Goal: Task Accomplishment & Management: Manage account settings

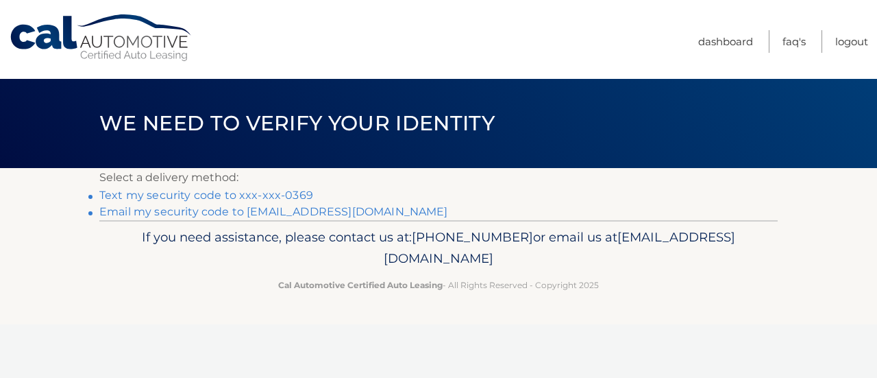
click at [244, 195] on link "Text my security code to xxx-xxx-0369" at bounding box center [206, 194] width 214 height 13
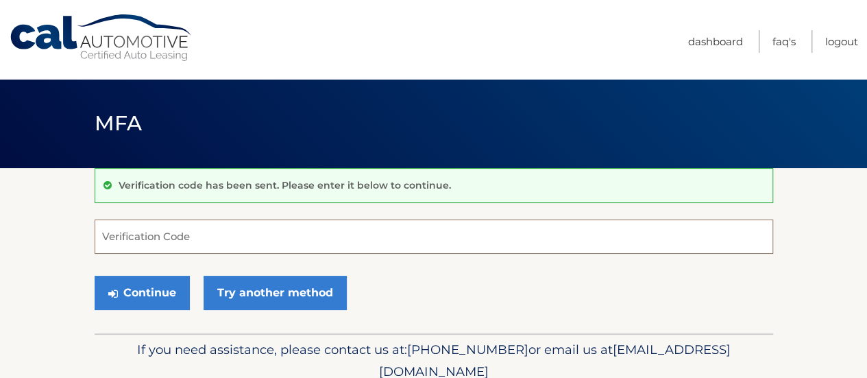
click at [268, 236] on input "Verification Code" at bounding box center [434, 236] width 679 height 34
type input "687192"
click at [95, 276] on button "Continue" at bounding box center [142, 293] width 95 height 34
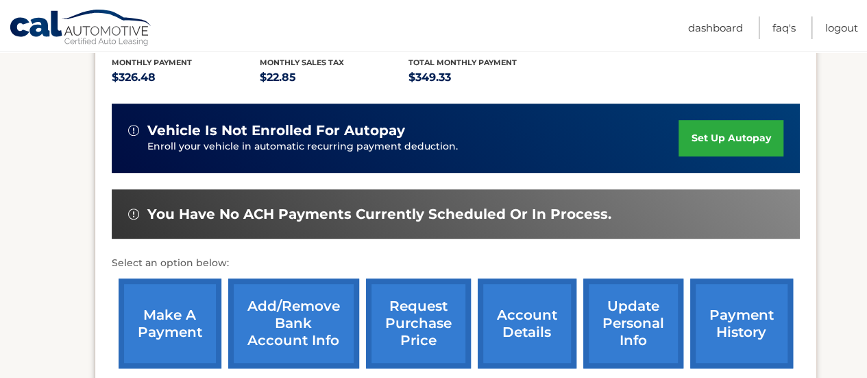
scroll to position [343, 0]
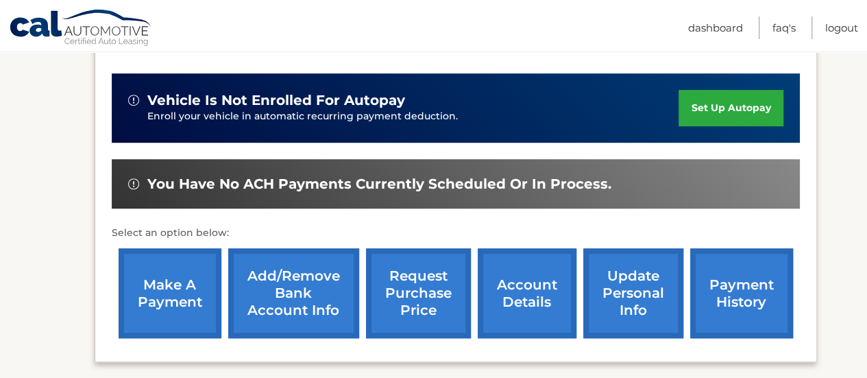
click at [179, 256] on link "make a payment" at bounding box center [170, 293] width 103 height 90
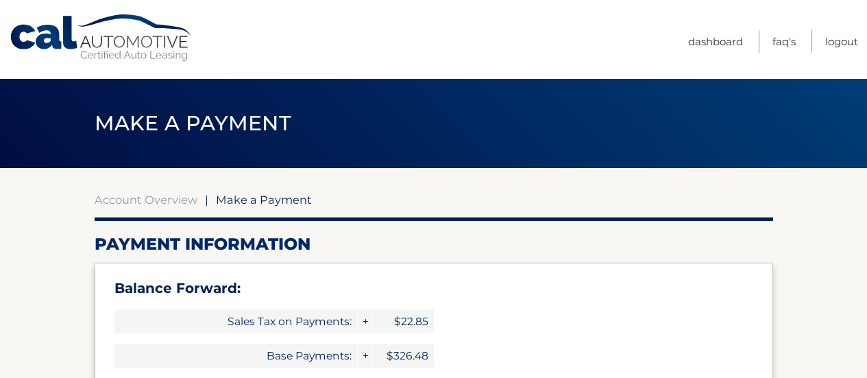
select select "MWQ3ZDUxOGItYjI4NS00MTY5LTk2ZWMtMTUxZDk1ZGYyYzRl"
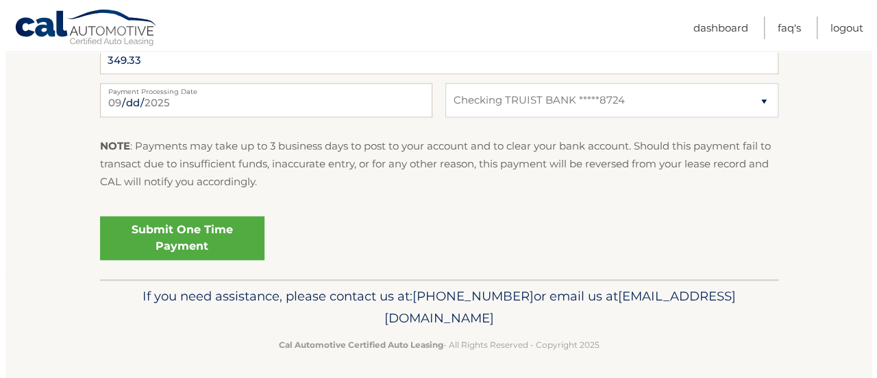
scroll to position [694, 0]
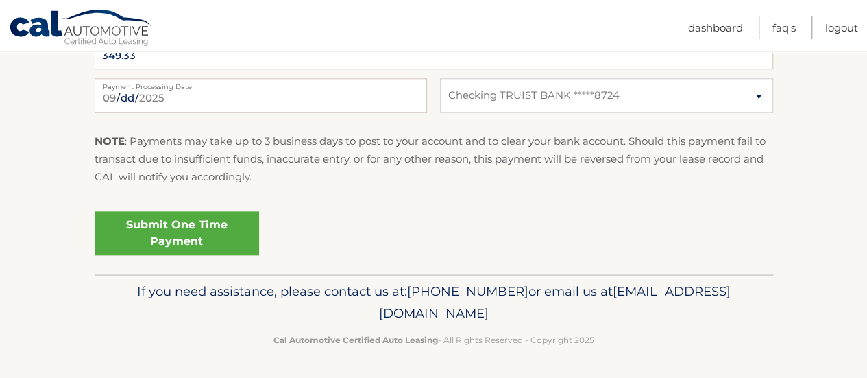
click at [190, 230] on link "Submit One Time Payment" at bounding box center [177, 233] width 164 height 44
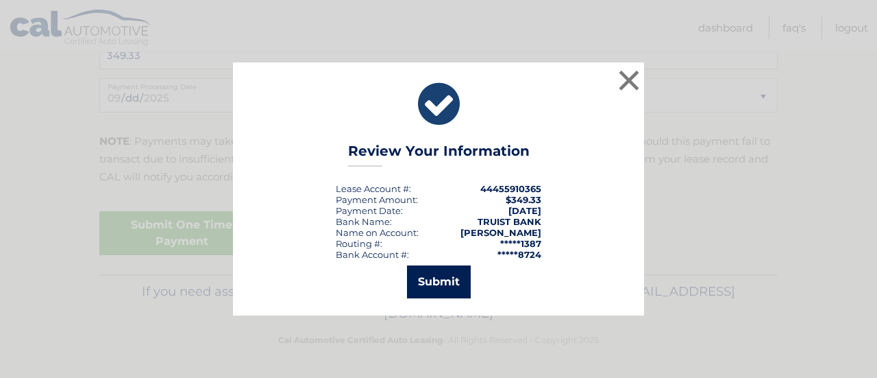
click at [430, 278] on button "Submit" at bounding box center [439, 281] width 64 height 33
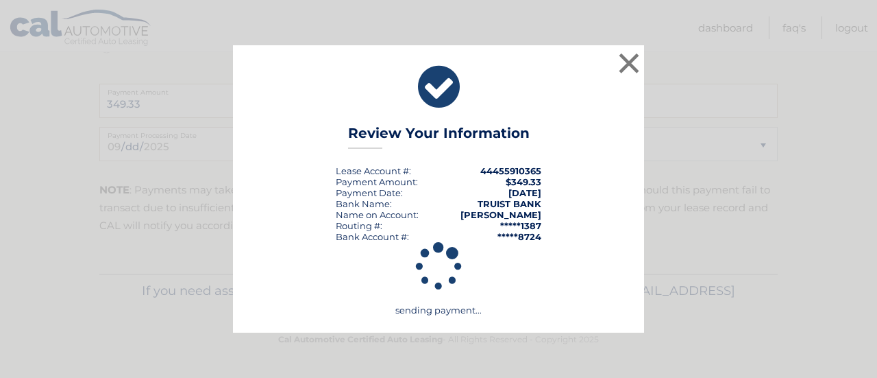
scroll to position [644, 0]
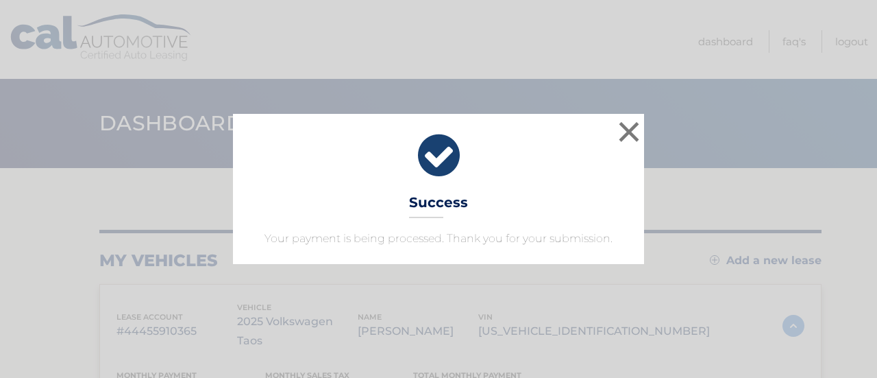
click at [611, 129] on div "× Success Your payment is being processed. Thank you for your submission." at bounding box center [438, 188] width 411 height 149
drag, startPoint x: 644, startPoint y: 130, endPoint x: 636, endPoint y: 132, distance: 8.5
click at [643, 130] on div "× Success Your payment is being processed. Thank you for your submission." at bounding box center [438, 188] width 866 height 149
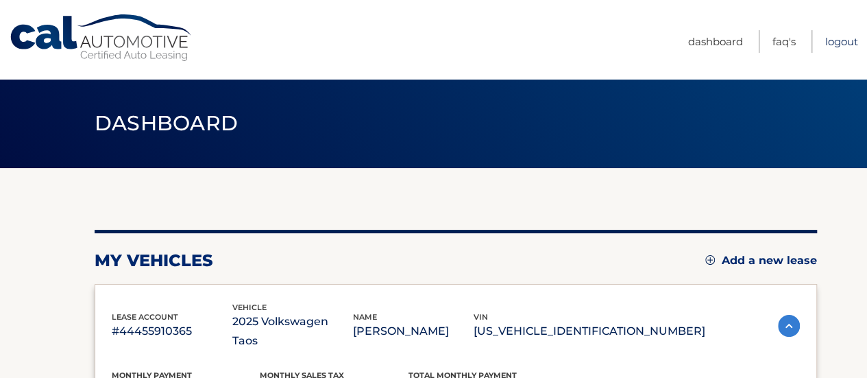
click at [834, 40] on link "Logout" at bounding box center [841, 41] width 33 height 23
